Goal: Task Accomplishment & Management: Use online tool/utility

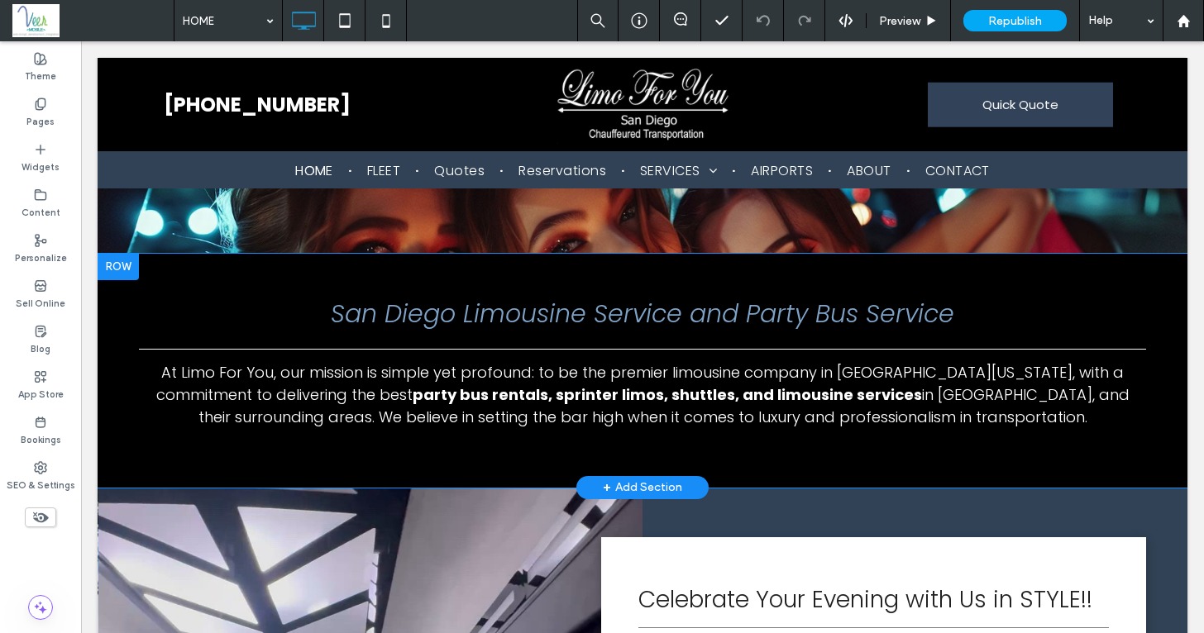
scroll to position [1257, 0]
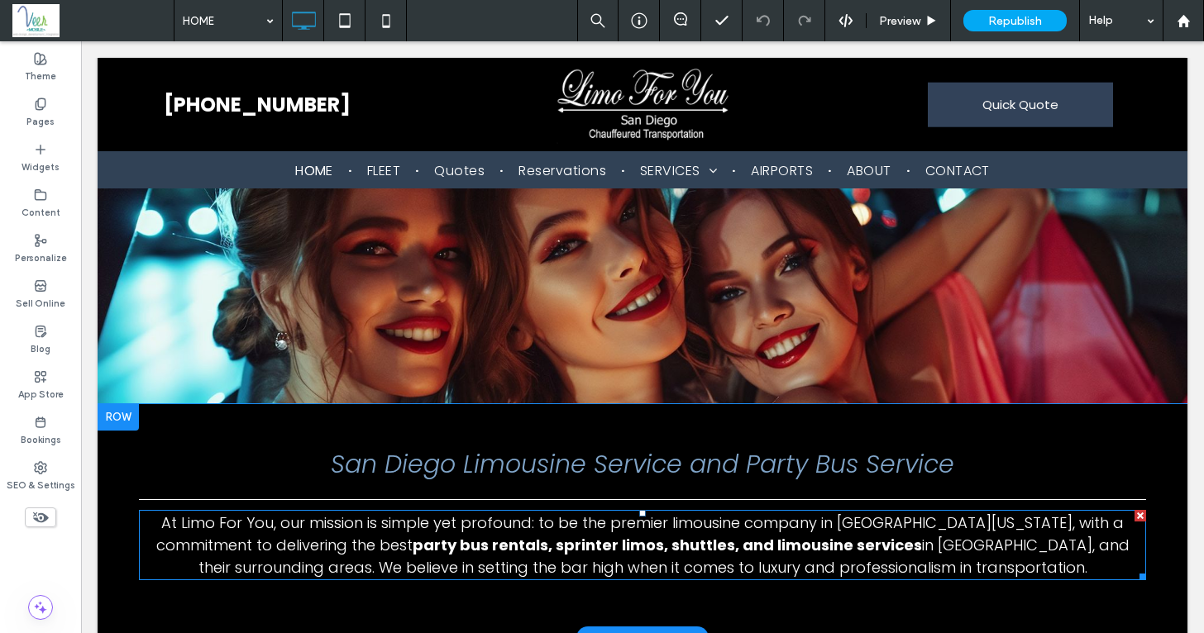
click at [259, 513] on span "At Limo For You, our mission is simple yet profound: to be the premier limousin…" at bounding box center [640, 534] width 968 height 43
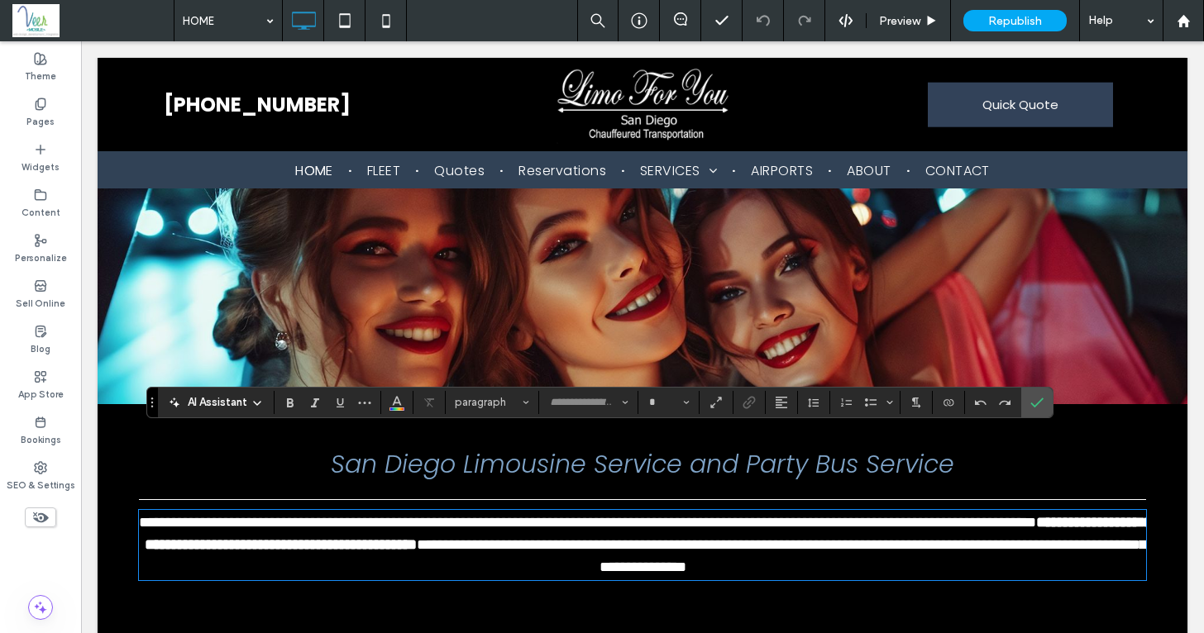
type input "*******"
type input "**"
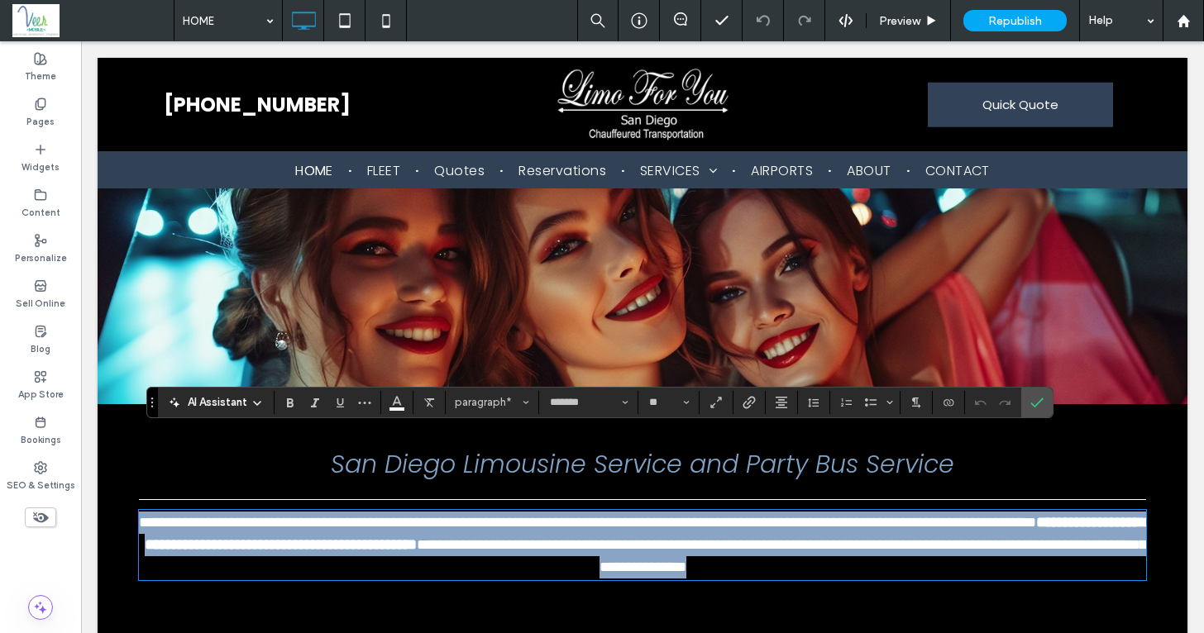
click at [256, 515] on span "**********" at bounding box center [587, 522] width 897 height 15
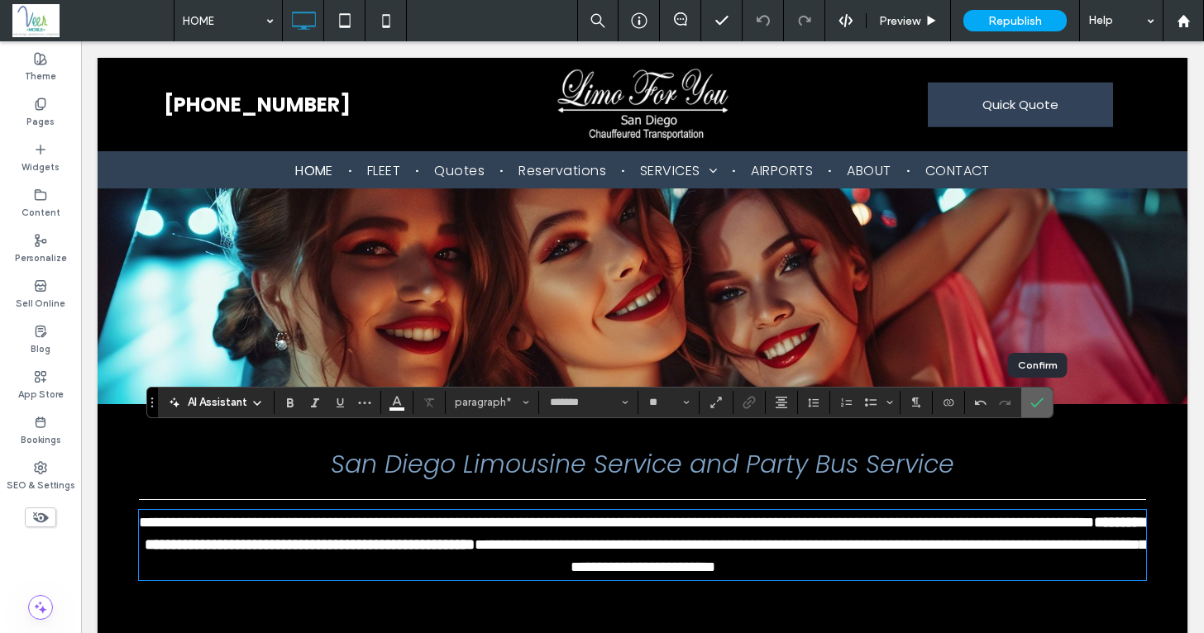
click at [1048, 409] on label "Confirm" at bounding box center [1037, 403] width 25 height 30
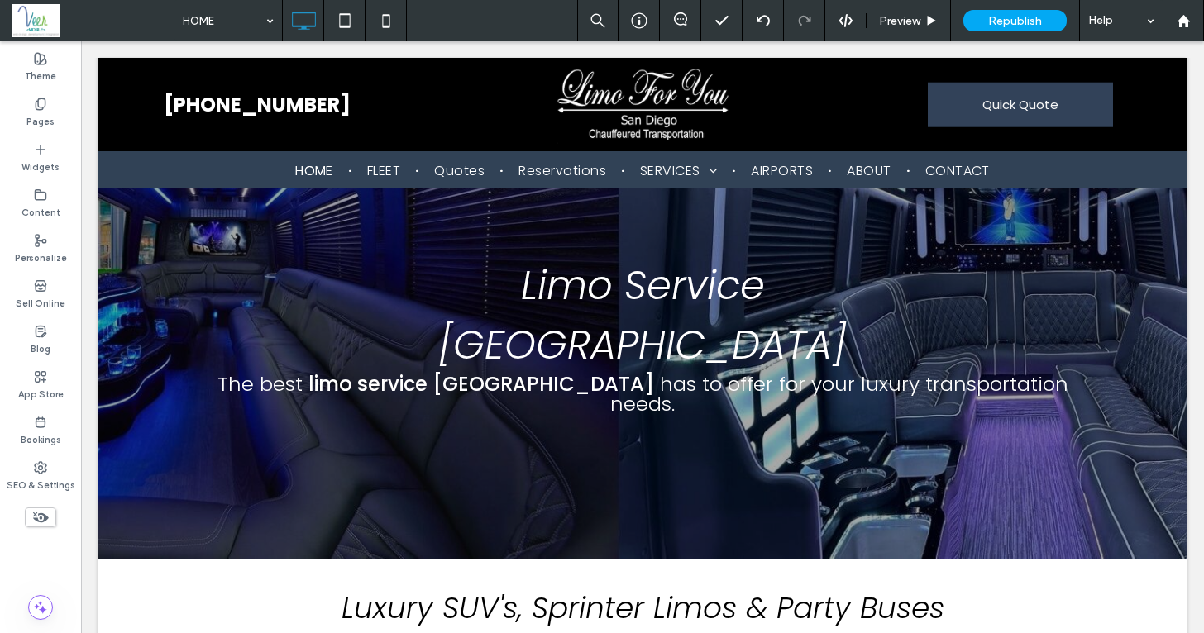
scroll to position [0, 0]
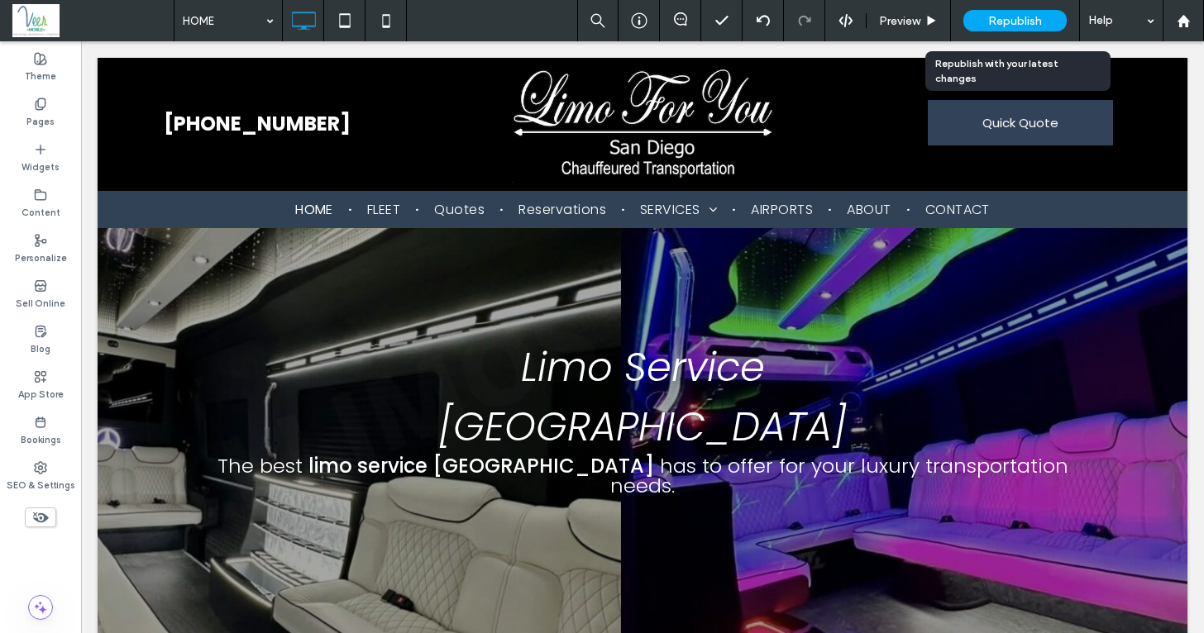
click at [1005, 27] on div "Republish" at bounding box center [1014, 20] width 103 height 21
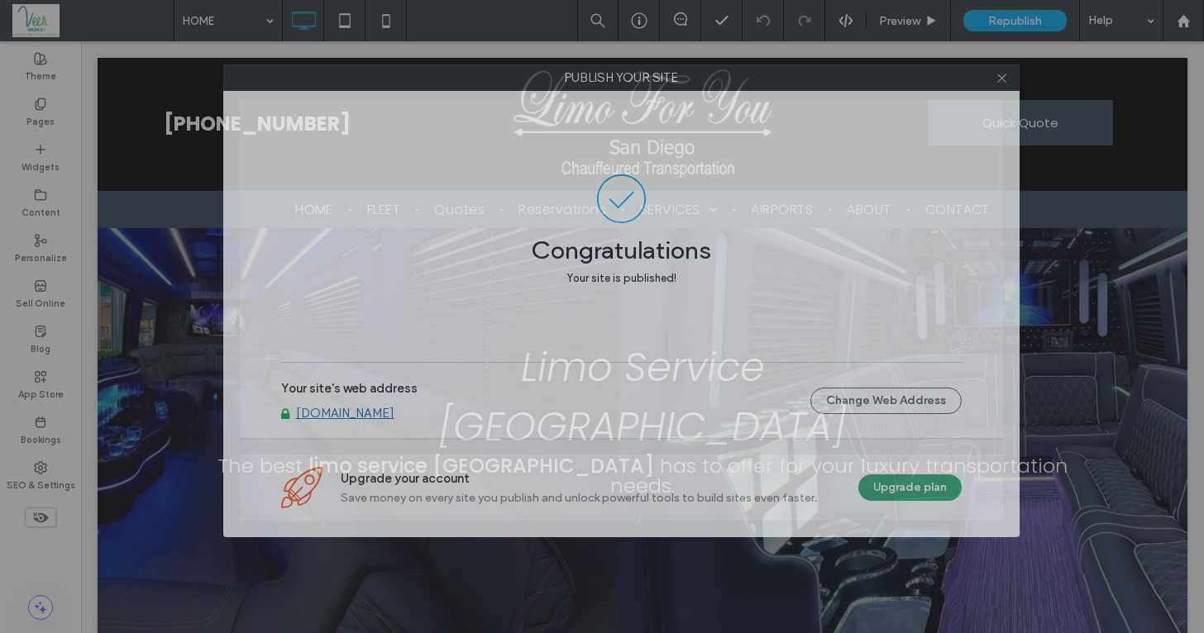
drag, startPoint x: 435, startPoint y: 99, endPoint x: 454, endPoint y: 84, distance: 24.7
click at [454, 84] on label "Publish your site" at bounding box center [621, 77] width 795 height 25
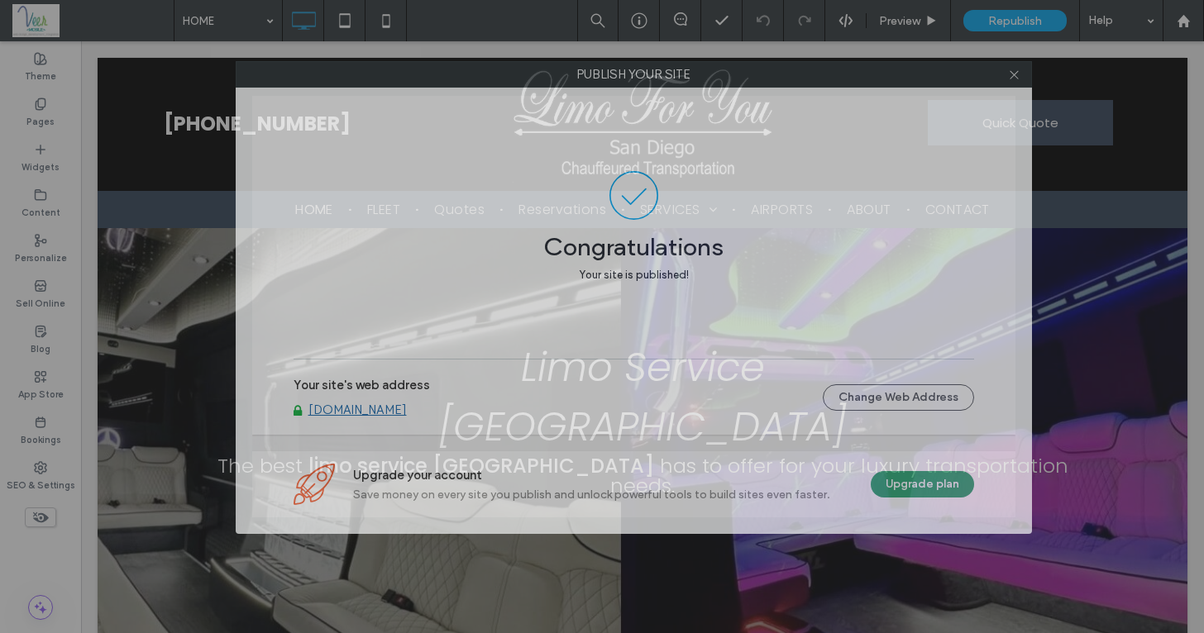
drag, startPoint x: 526, startPoint y: 76, endPoint x: 537, endPoint y: 73, distance: 12.0
click at [537, 73] on label "Publish your site" at bounding box center [633, 74] width 795 height 25
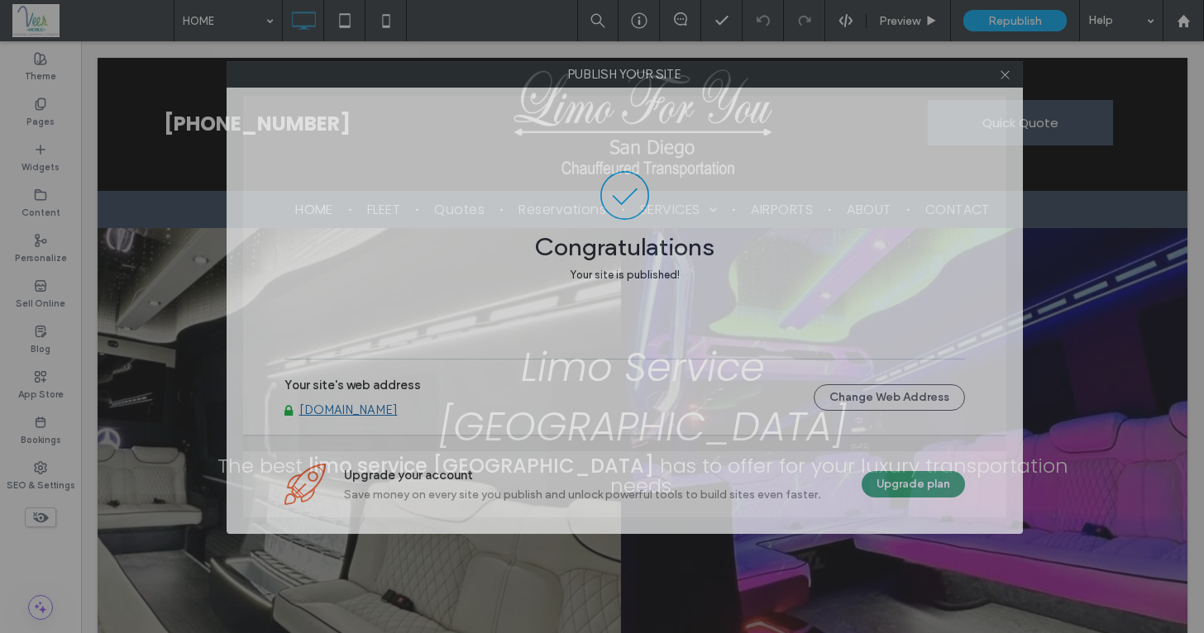
click at [609, 77] on label "Publish your site" at bounding box center [624, 74] width 795 height 25
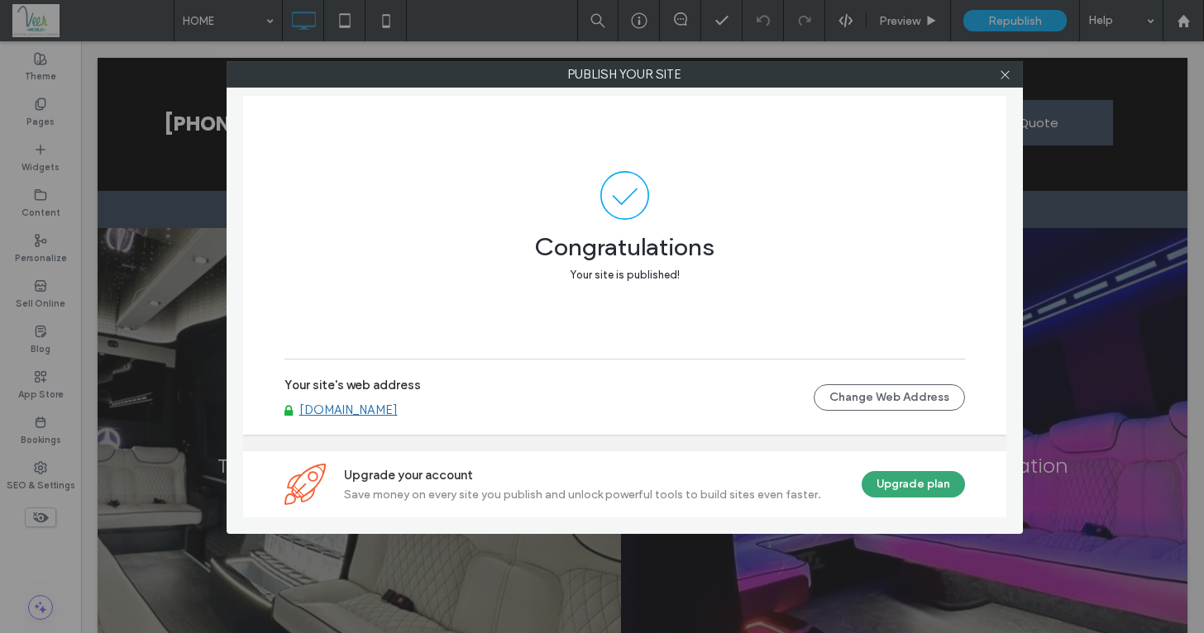
click at [708, 76] on label "Publish your site" at bounding box center [624, 74] width 795 height 25
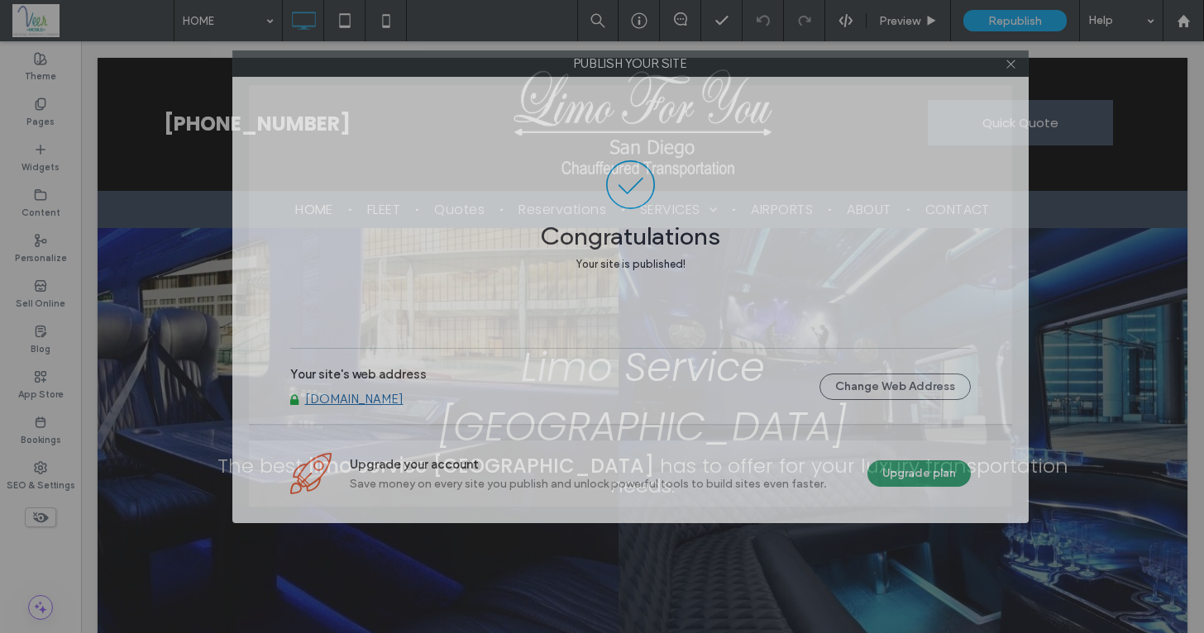
drag, startPoint x: 861, startPoint y: 74, endPoint x: 867, endPoint y: 50, distance: 24.7
click at [867, 59] on label "Publish your site" at bounding box center [630, 63] width 795 height 25
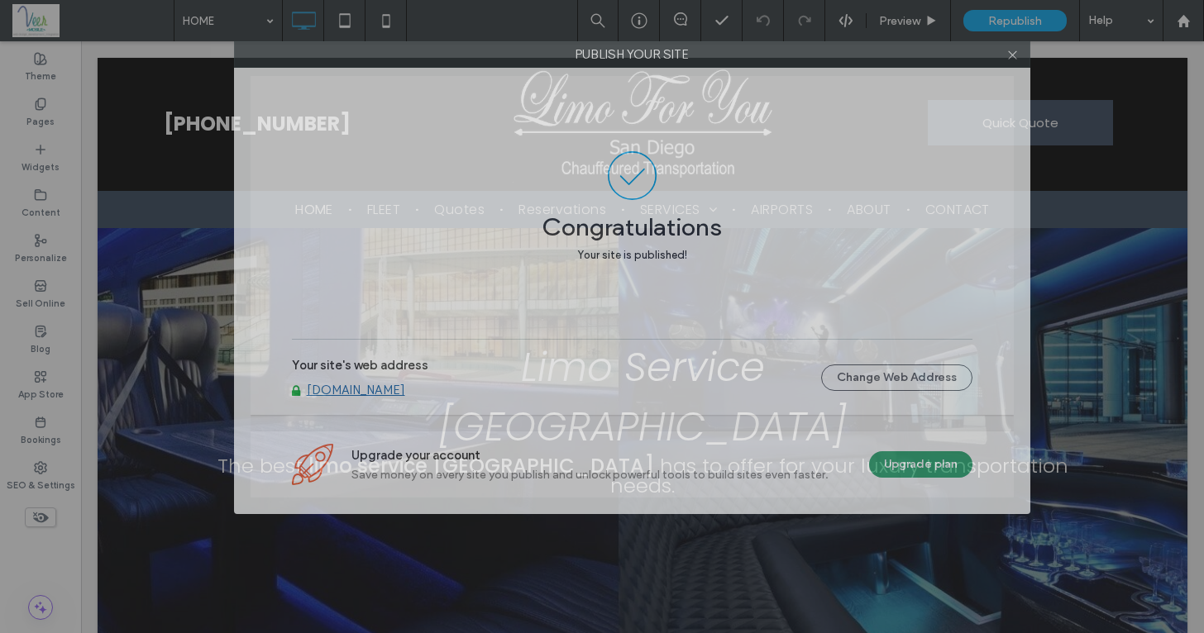
drag, startPoint x: 859, startPoint y: 59, endPoint x: 862, endPoint y: 41, distance: 17.5
click at [861, 48] on label "Publish your site" at bounding box center [632, 54] width 795 height 25
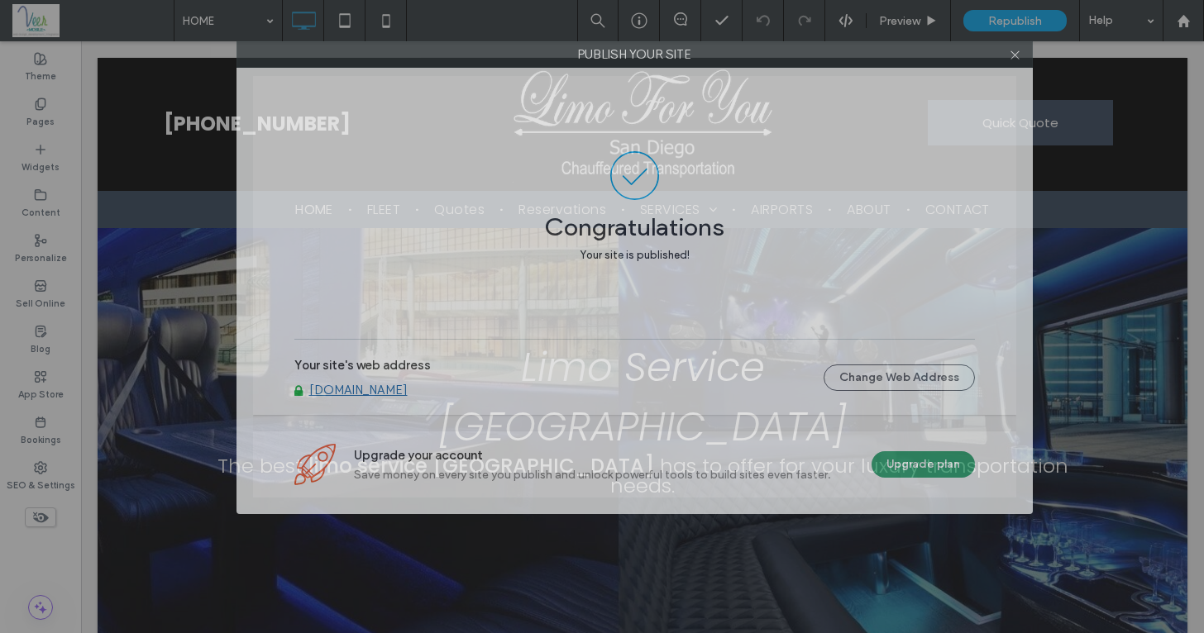
click at [709, 50] on label "Publish your site" at bounding box center [634, 54] width 795 height 25
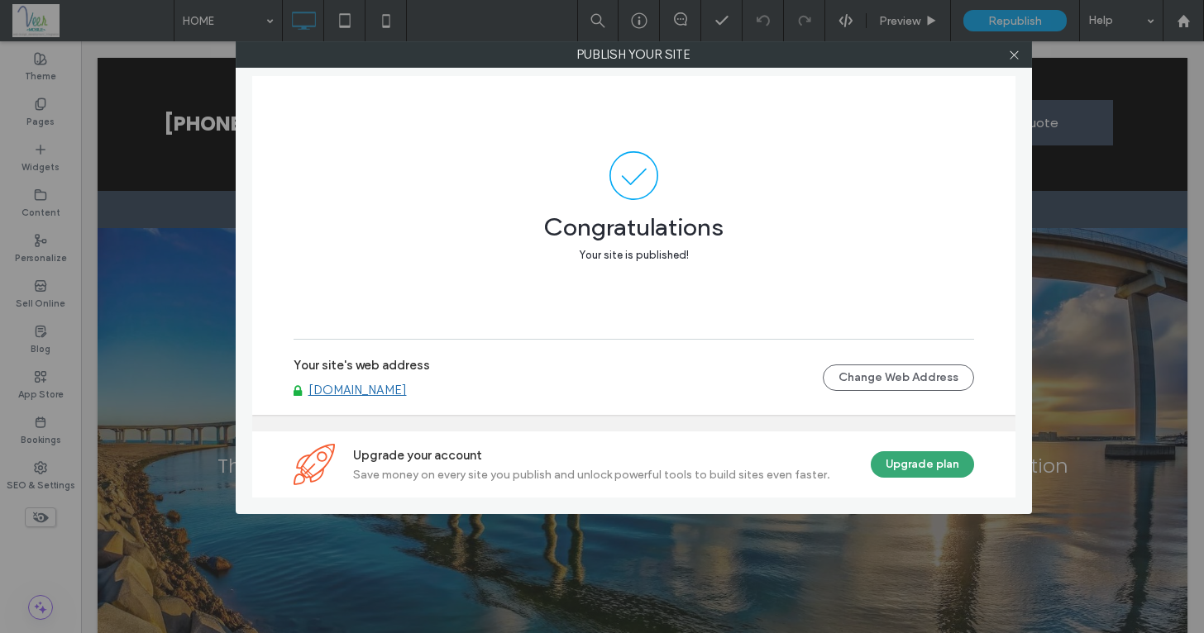
click at [542, 51] on label "Publish your site" at bounding box center [633, 54] width 795 height 25
click at [542, 50] on label "Publish your site" at bounding box center [633, 54] width 795 height 25
click at [761, 55] on label "Publish your site" at bounding box center [633, 54] width 795 height 25
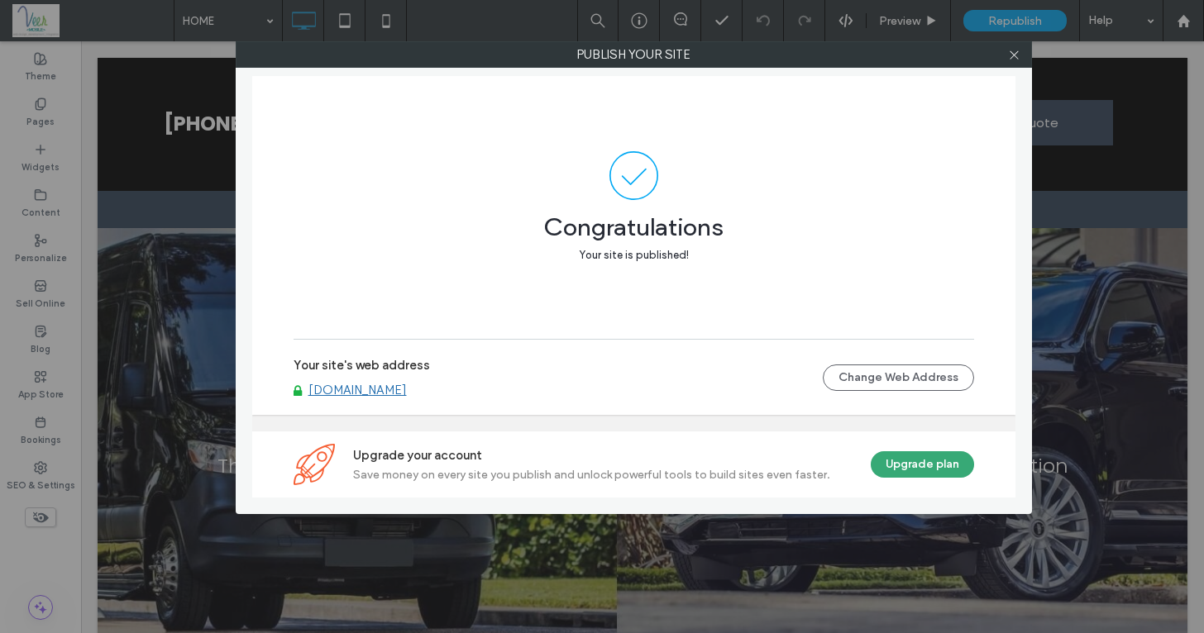
click at [896, 178] on span at bounding box center [634, 175] width 681 height 49
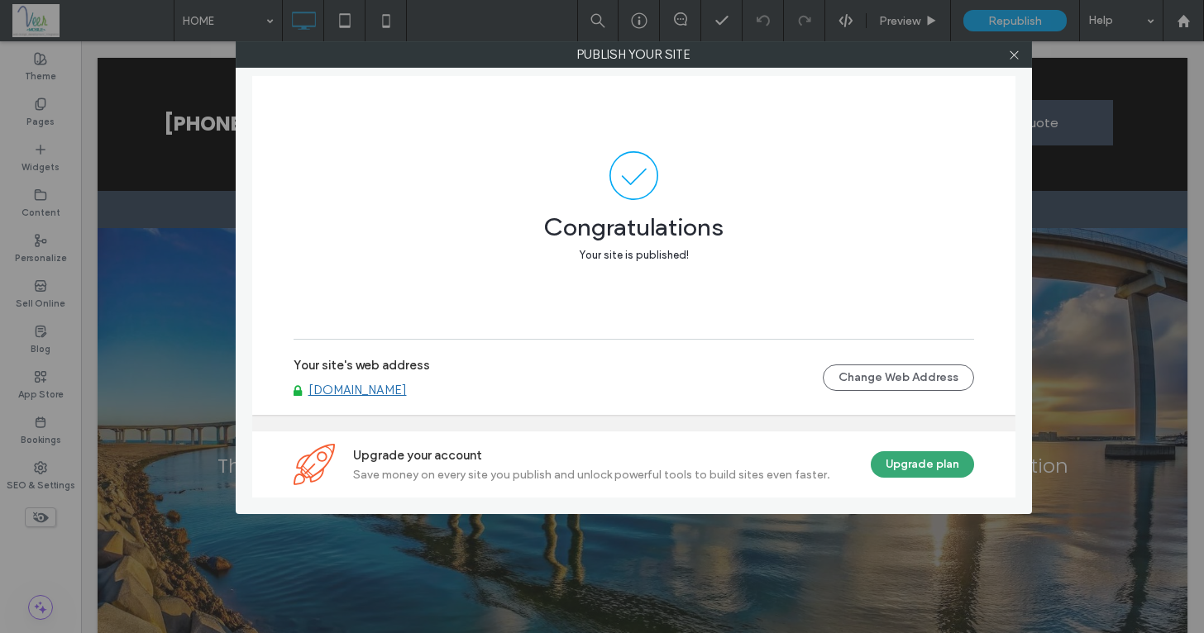
click at [821, 219] on span "Congratulations" at bounding box center [634, 219] width 681 height 38
click at [402, 184] on span at bounding box center [634, 175] width 681 height 49
click at [404, 158] on span at bounding box center [634, 175] width 681 height 49
click at [347, 110] on div "Congratulations Your site is published!" at bounding box center [634, 207] width 681 height 263
click at [485, 100] on div "Congratulations Your site is published!" at bounding box center [634, 207] width 681 height 263
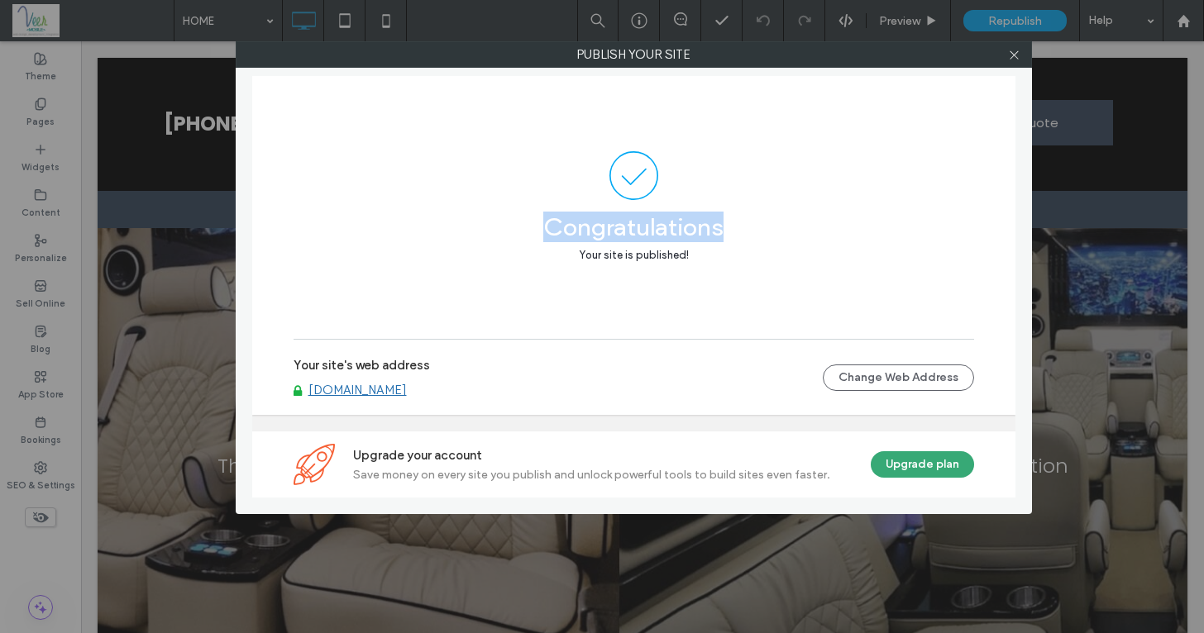
click at [485, 100] on div "Congratulations Your site is published!" at bounding box center [634, 207] width 681 height 263
click at [495, 103] on div "Congratulations Your site is published!" at bounding box center [634, 207] width 681 height 263
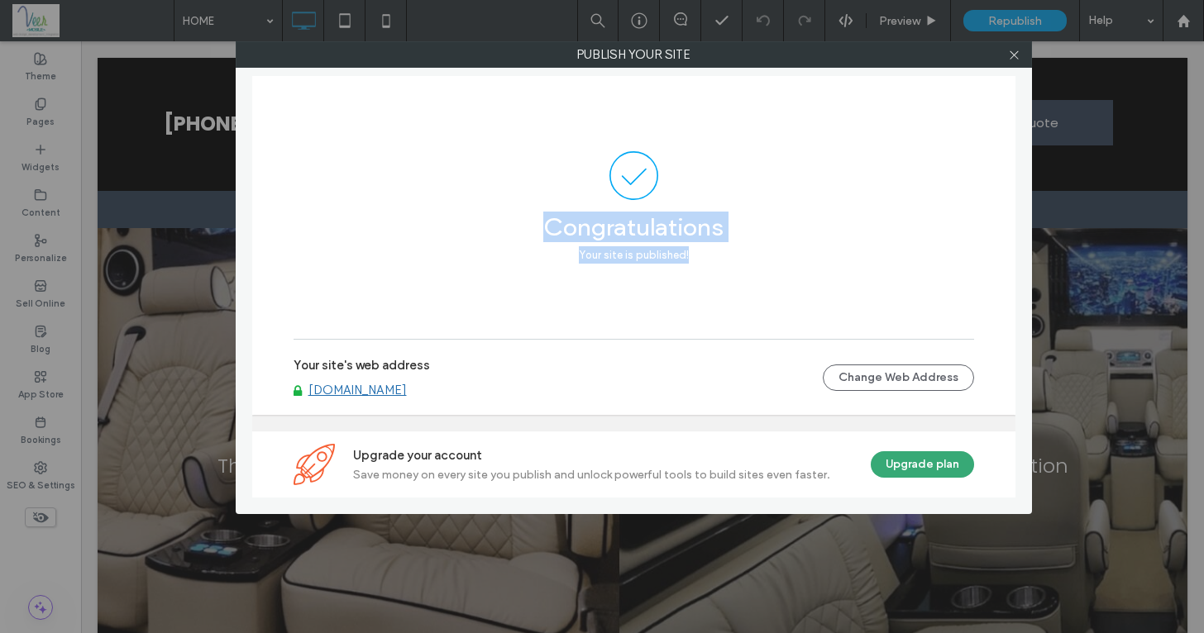
drag, startPoint x: 499, startPoint y: 103, endPoint x: 798, endPoint y: 274, distance: 344.8
click at [796, 274] on div "Congratulations Your site is published!" at bounding box center [634, 207] width 681 height 263
click at [813, 299] on div "Congratulations Your site is published!" at bounding box center [634, 207] width 681 height 263
drag, startPoint x: 814, startPoint y: 299, endPoint x: 517, endPoint y: 137, distance: 337.8
click at [510, 146] on div "Congratulations Your site is published!" at bounding box center [634, 207] width 681 height 263
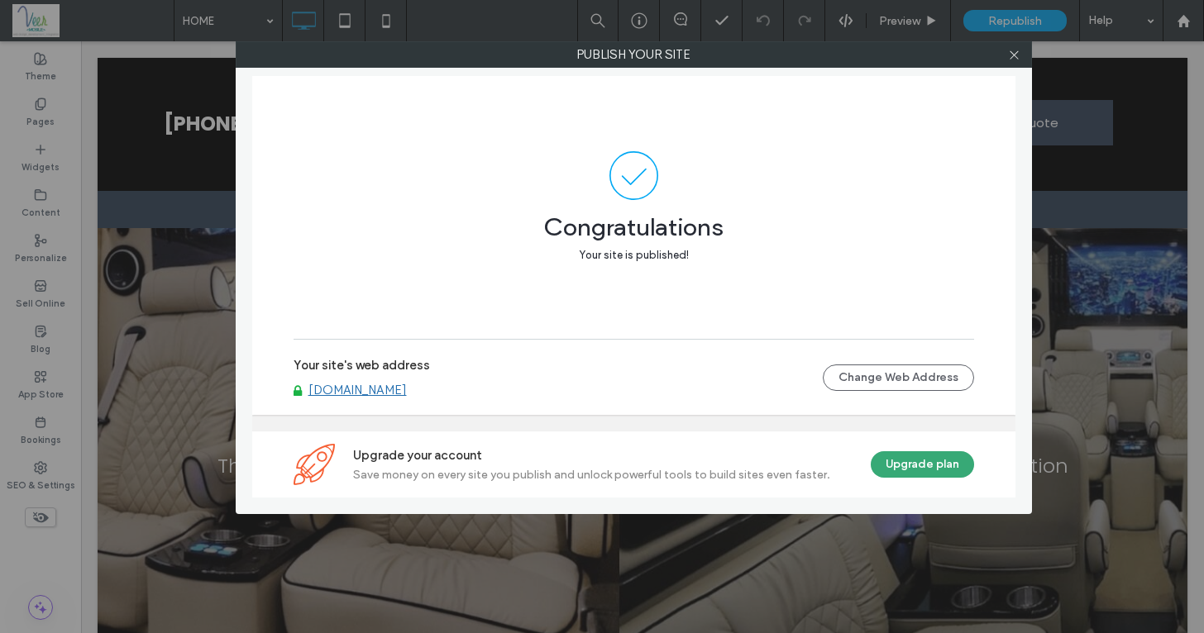
click at [525, 117] on div "Congratulations Your site is published!" at bounding box center [634, 207] width 681 height 263
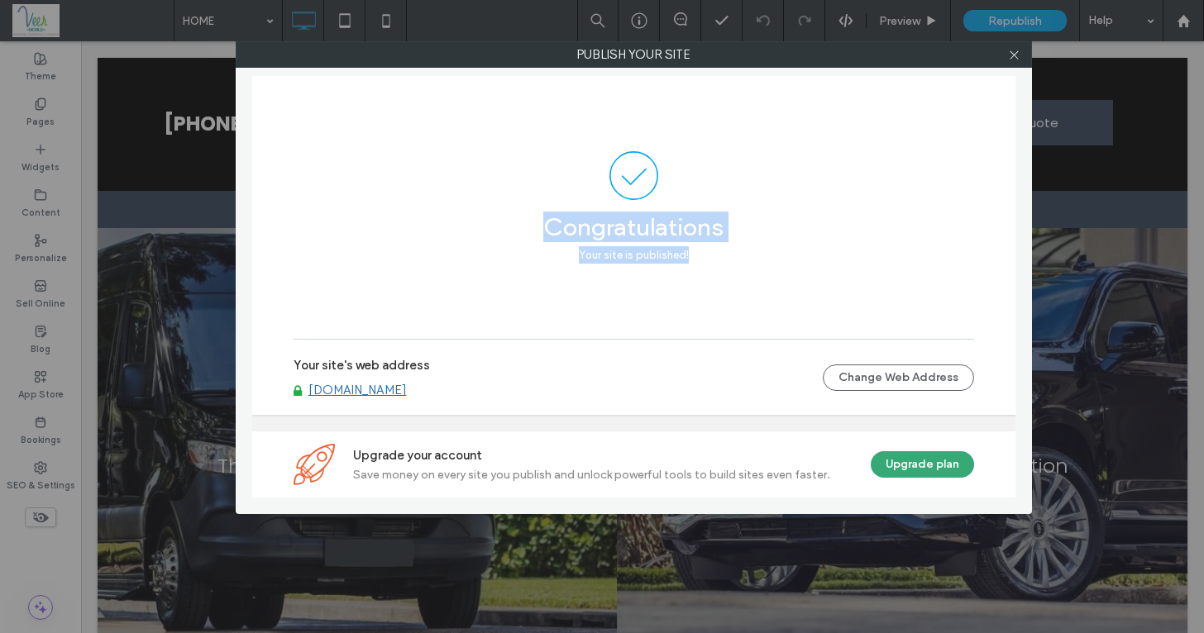
drag, startPoint x: 514, startPoint y: 146, endPoint x: 832, endPoint y: 309, distance: 356.9
click at [827, 309] on div "Congratulations Your site is published!" at bounding box center [634, 207] width 681 height 263
click at [835, 308] on div "Congratulations Your site is published!" at bounding box center [634, 207] width 681 height 263
drag, startPoint x: 837, startPoint y: 305, endPoint x: 520, endPoint y: 115, distance: 369.4
click at [509, 131] on div "Congratulations Your site is published!" at bounding box center [634, 207] width 681 height 263
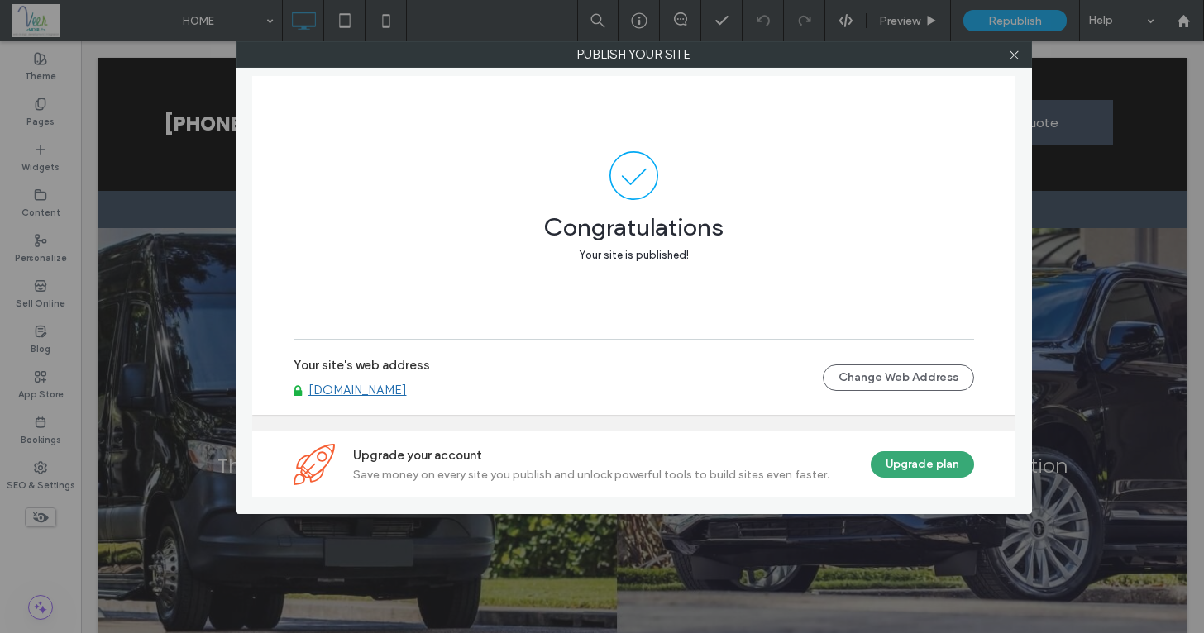
click at [520, 115] on div "Congratulations Your site is published!" at bounding box center [634, 207] width 681 height 263
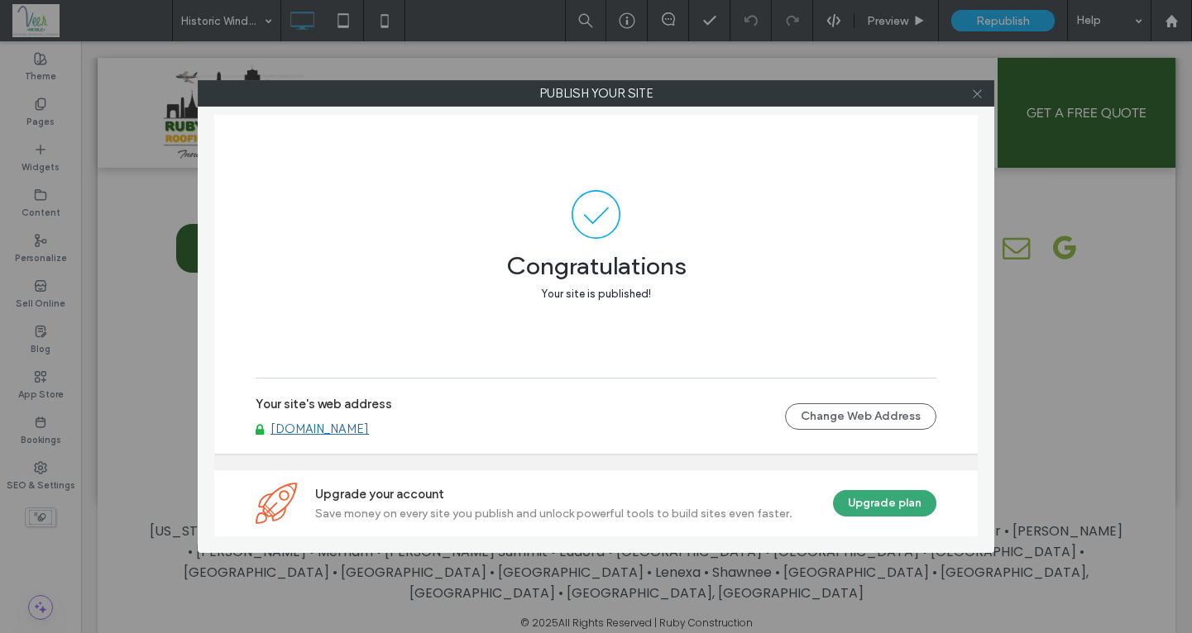
click at [973, 98] on icon at bounding box center [977, 94] width 12 height 12
